Goal: Navigation & Orientation: Find specific page/section

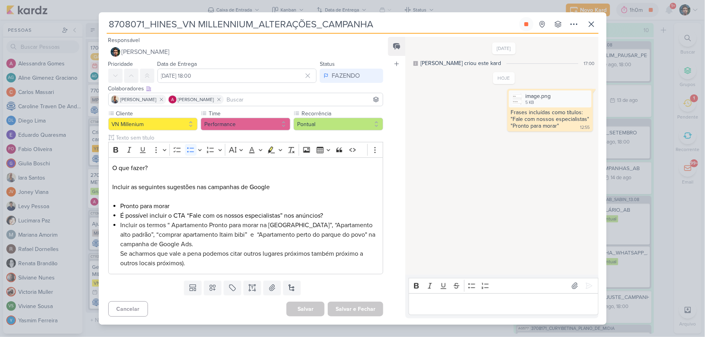
click at [437, 306] on p "Editor editing area: main" at bounding box center [503, 305] width 181 height 10
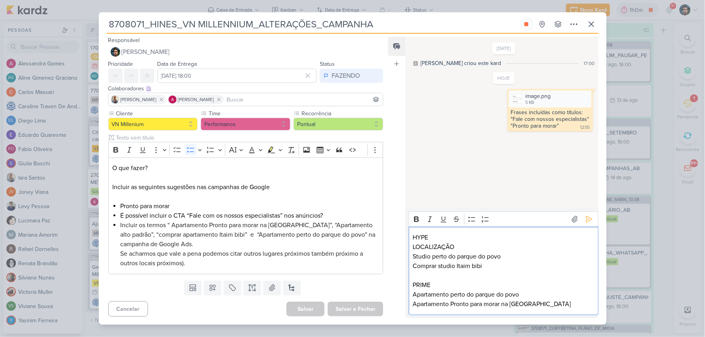
click at [466, 231] on div "HYPE LOCALIZAÇÃO Studio perto do parque do povo Comprar studio Itaim bibi PRIME…" at bounding box center [504, 271] width 190 height 88
click at [586, 200] on icon at bounding box center [589, 200] width 8 height 8
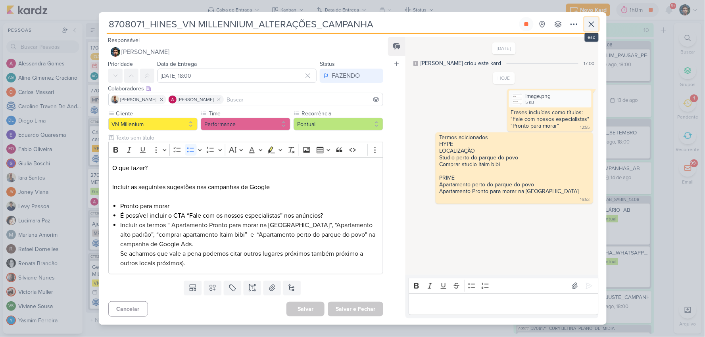
click at [593, 22] on icon at bounding box center [592, 24] width 10 height 10
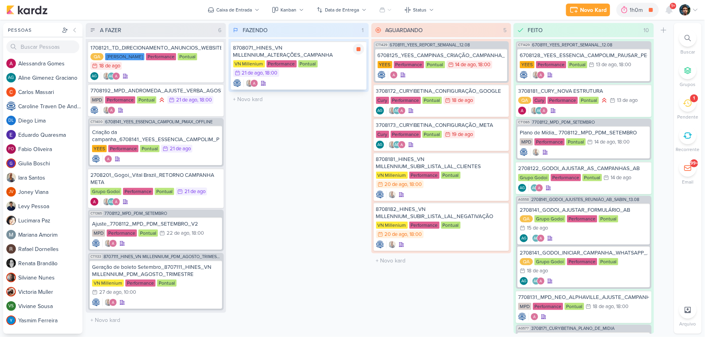
click at [359, 47] on icon at bounding box center [359, 49] width 4 height 4
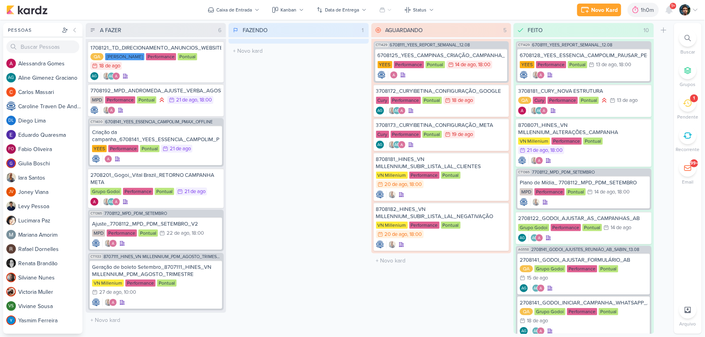
click at [688, 110] on div "1" at bounding box center [687, 102] width 17 height 17
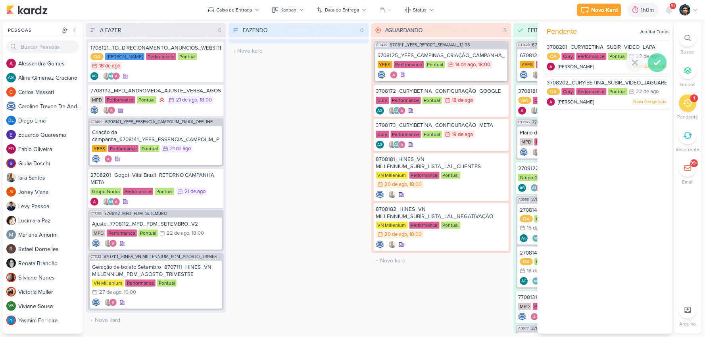
click at [655, 62] on icon at bounding box center [658, 63] width 6 height 4
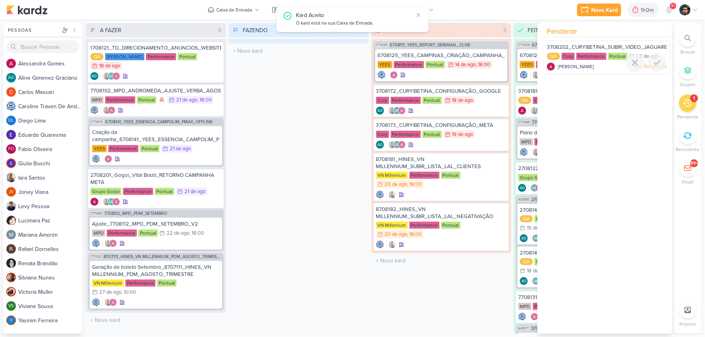
click at [655, 61] on icon at bounding box center [658, 63] width 10 height 10
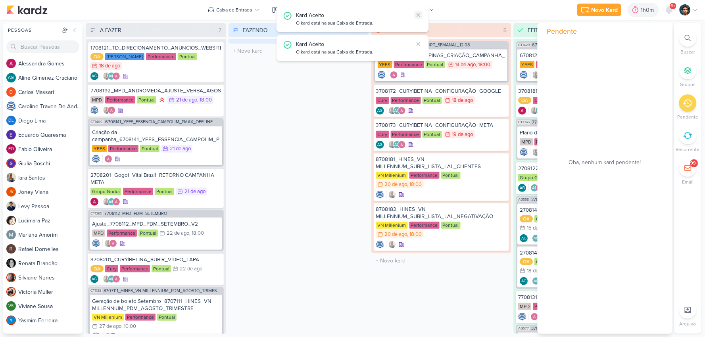
click at [418, 15] on icon at bounding box center [418, 14] width 3 height 3
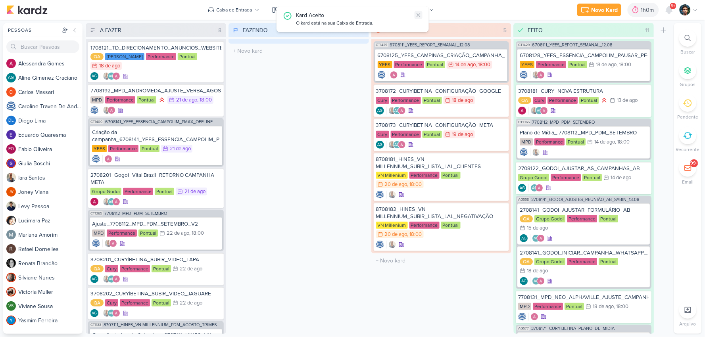
click at [418, 15] on icon at bounding box center [418, 14] width 3 height 3
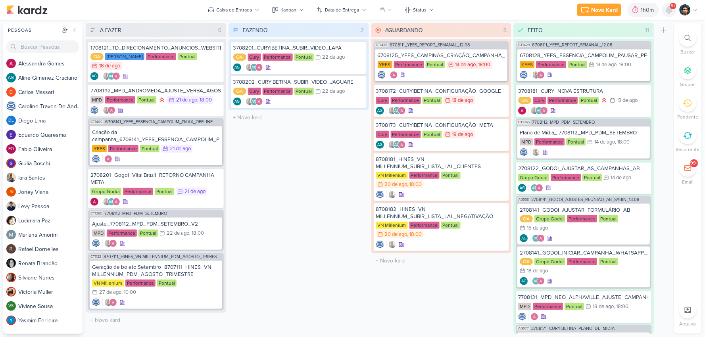
click at [670, 13] on icon at bounding box center [669, 9] width 6 height 7
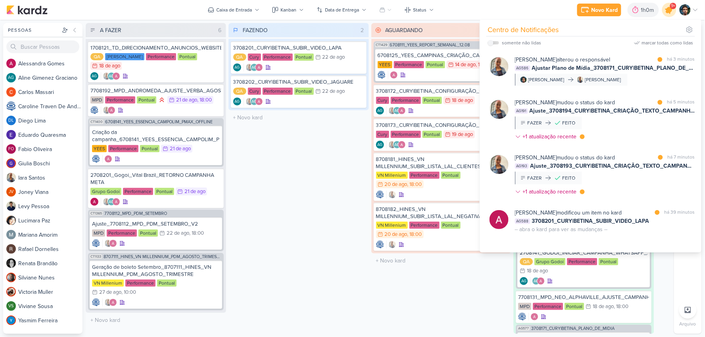
click at [671, 11] on icon at bounding box center [670, 10] width 10 height 10
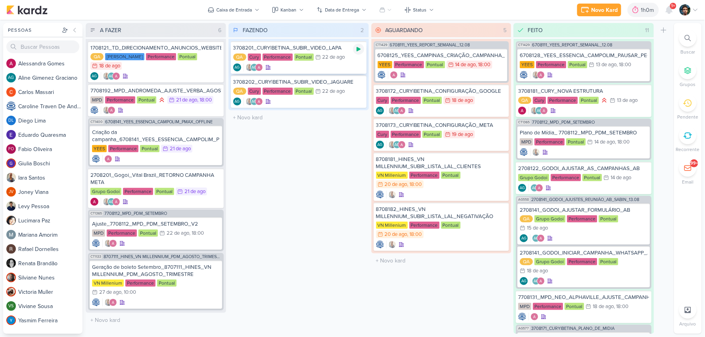
click at [358, 48] on icon at bounding box center [359, 49] width 4 height 4
click at [332, 70] on div "AG AG" at bounding box center [298, 67] width 131 height 8
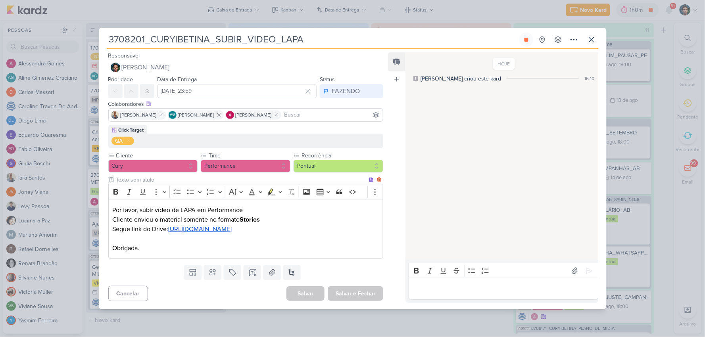
click at [219, 233] on u "[URL][DOMAIN_NAME]" at bounding box center [199, 229] width 63 height 8
